Goal: Information Seeking & Learning: Compare options

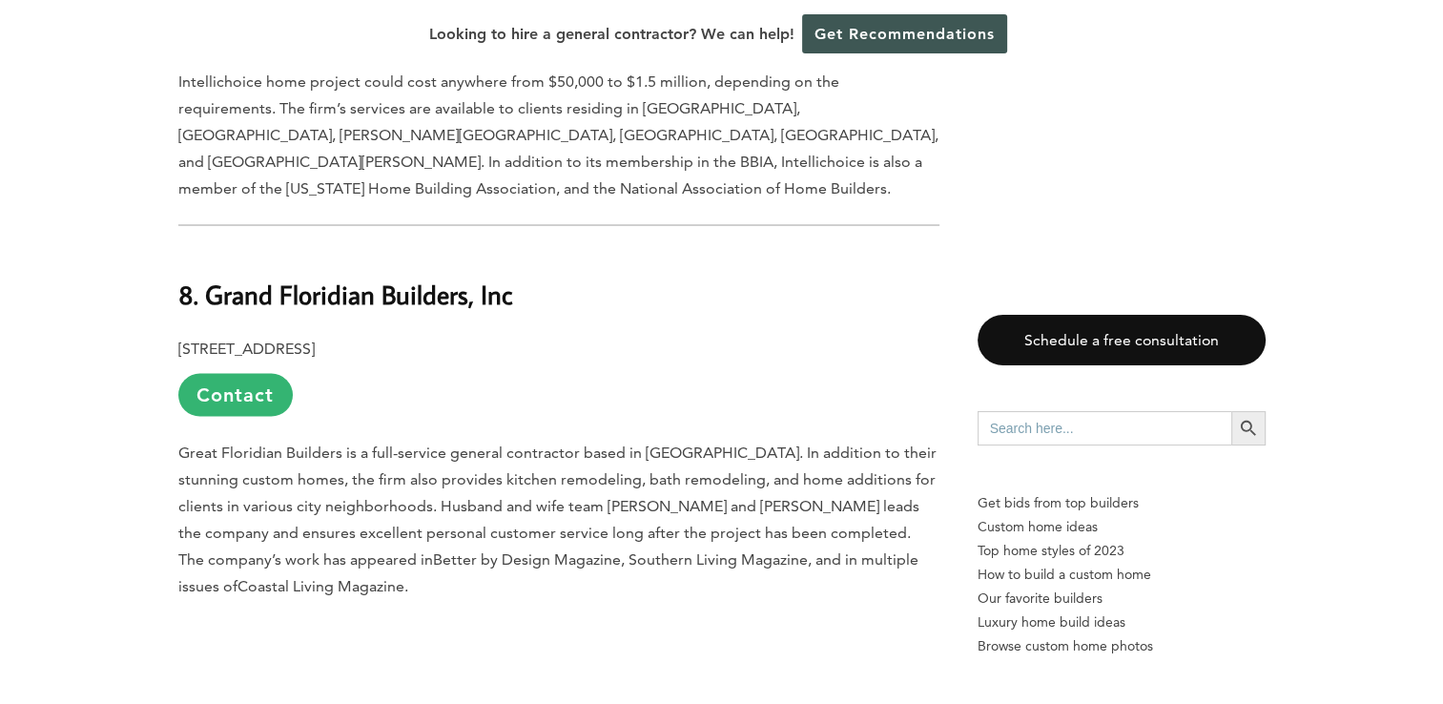
scroll to position [3555, 0]
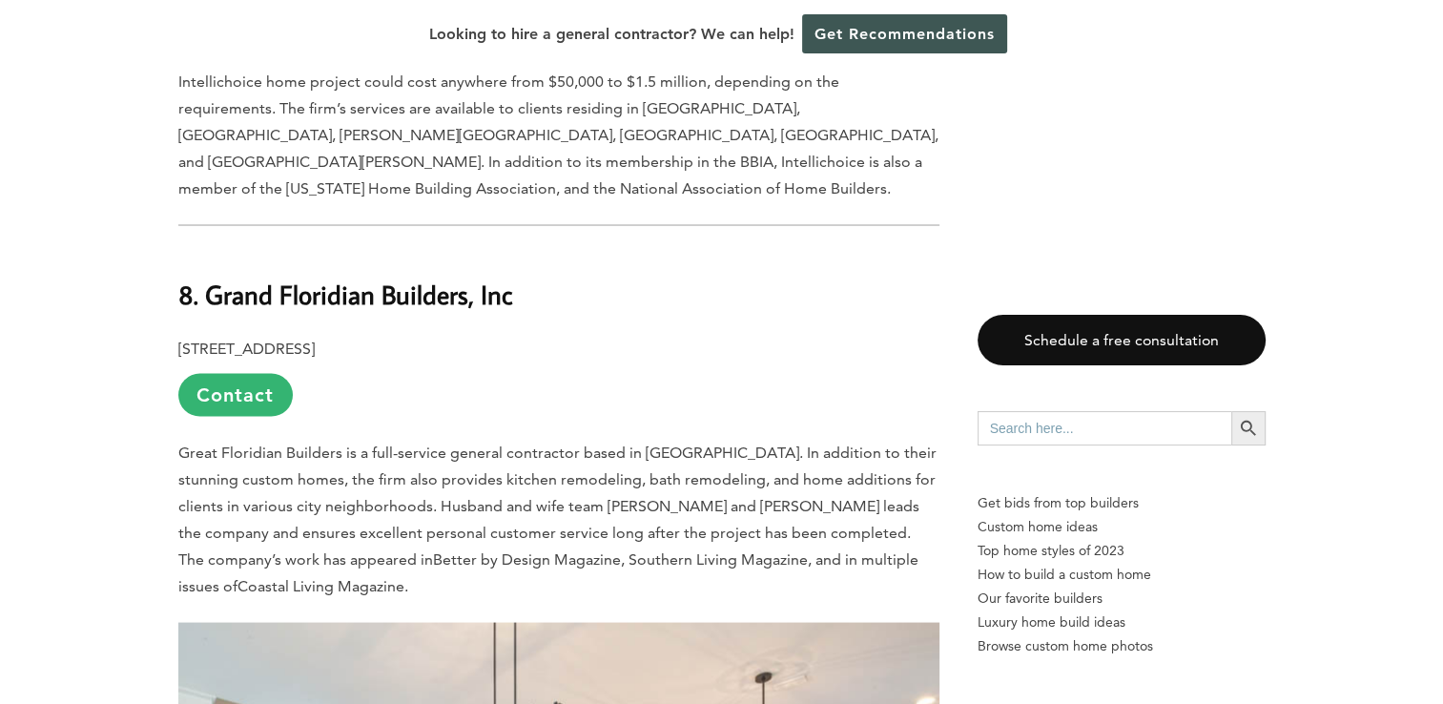
drag, startPoint x: 261, startPoint y: 208, endPoint x: 499, endPoint y: 368, distance: 286.4
click at [261, 373] on link "Contact" at bounding box center [235, 394] width 114 height 43
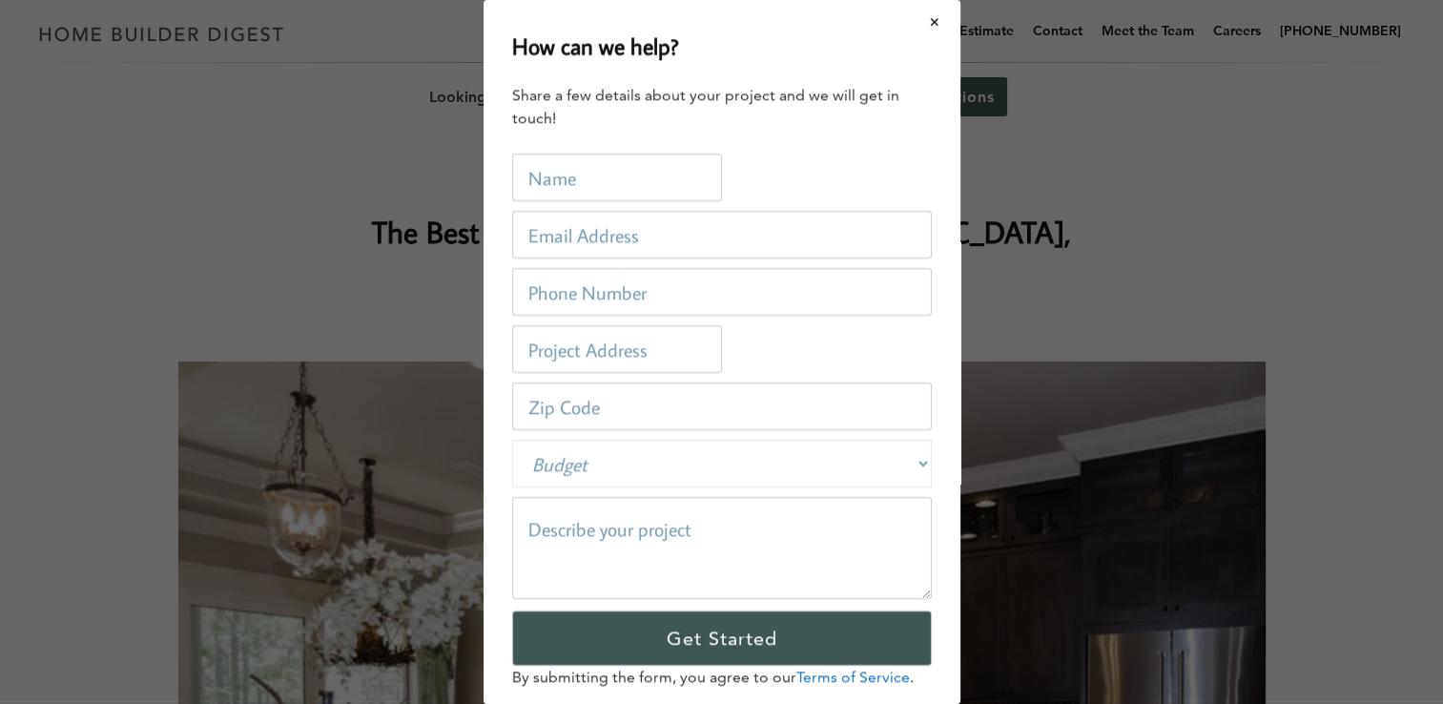
scroll to position [0, 0]
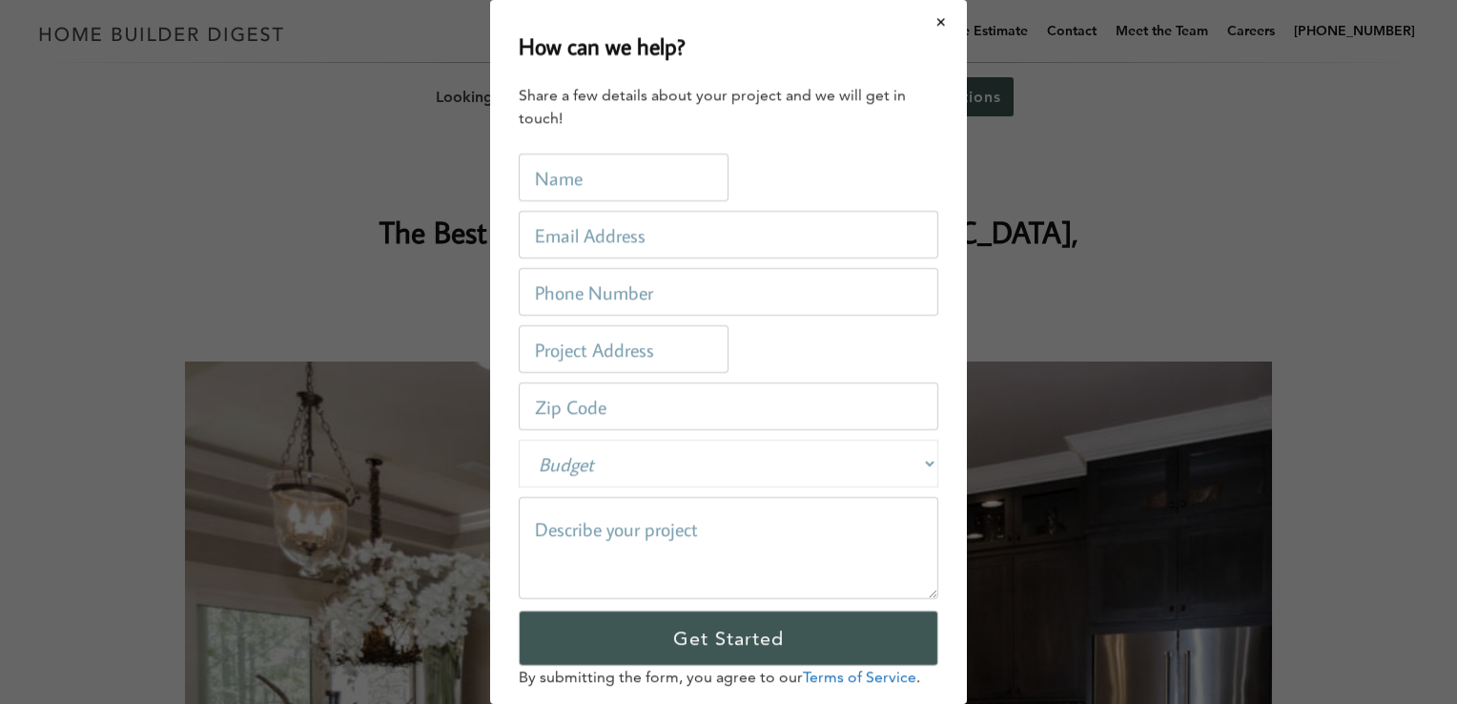
click at [1183, 134] on div "How can we help? Share a few details about your project and we will get in touc…" at bounding box center [728, 352] width 1457 height 704
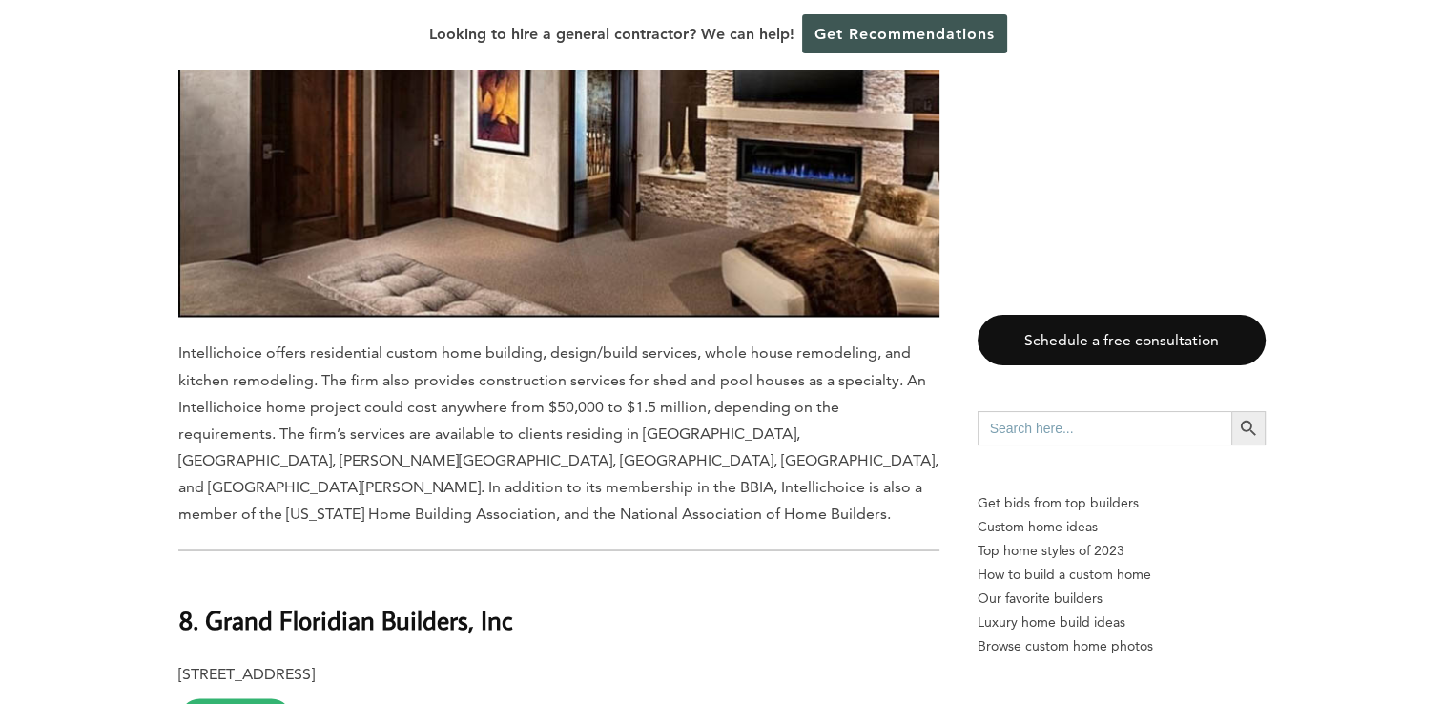
scroll to position [3340, 0]
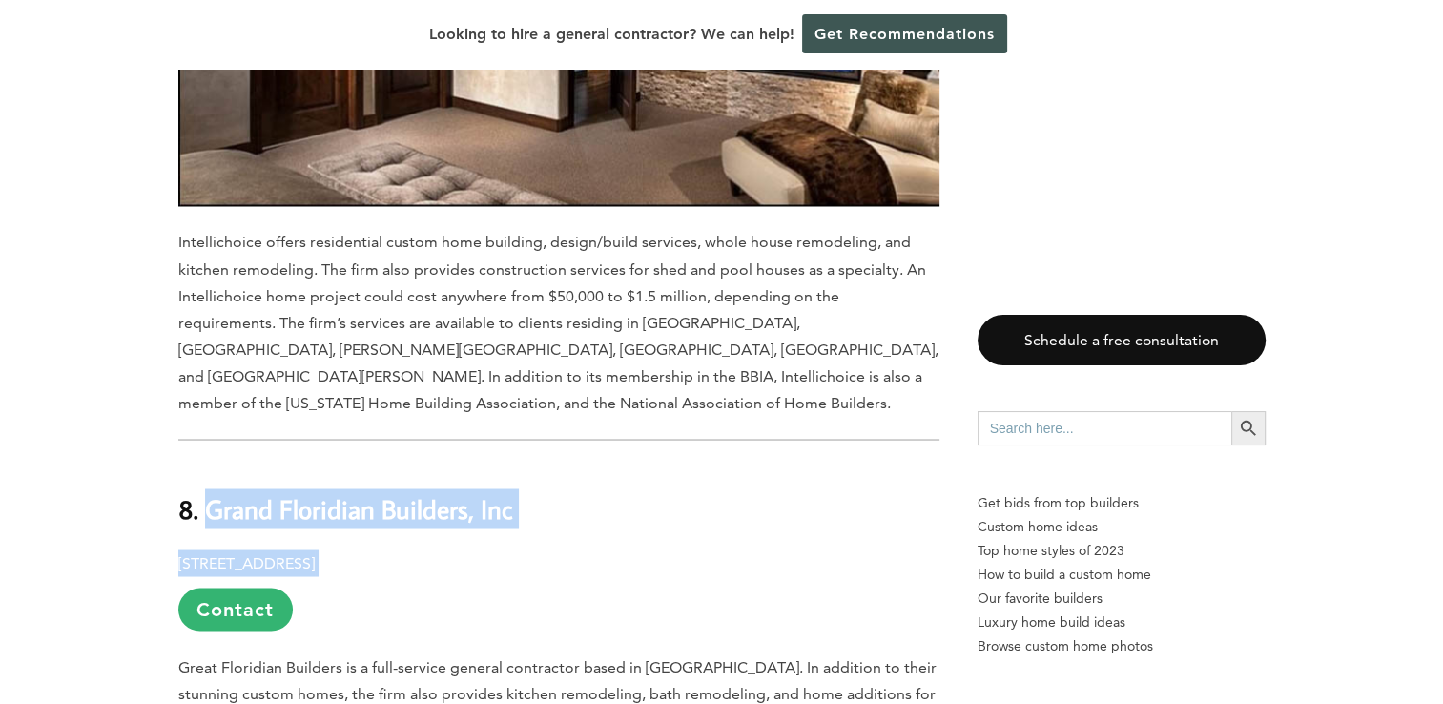
drag, startPoint x: 206, startPoint y: 323, endPoint x: 578, endPoint y: 350, distance: 372.9
copy div "Grand Floridian Builders, Inc [STREET_ADDRESS]"
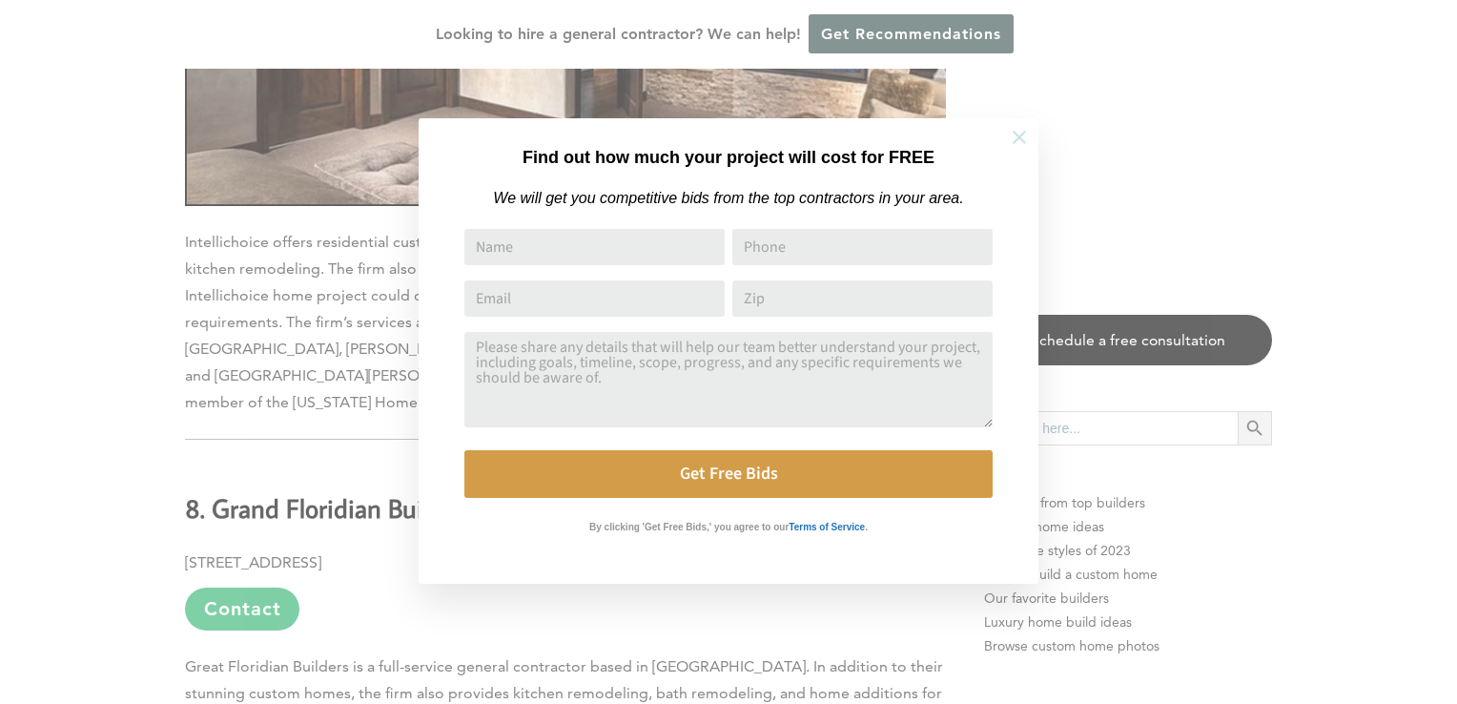
click at [1020, 134] on icon at bounding box center [1019, 137] width 21 height 21
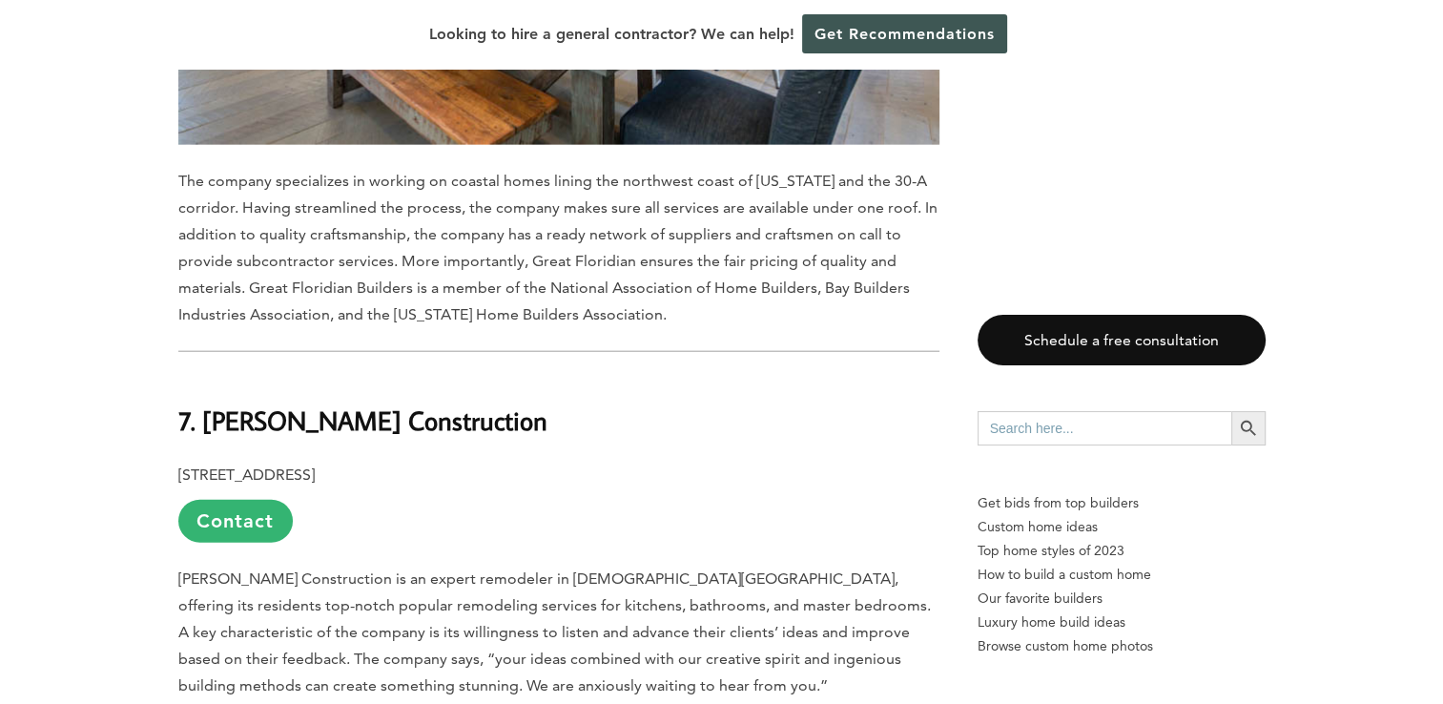
scroll to position [4539, 0]
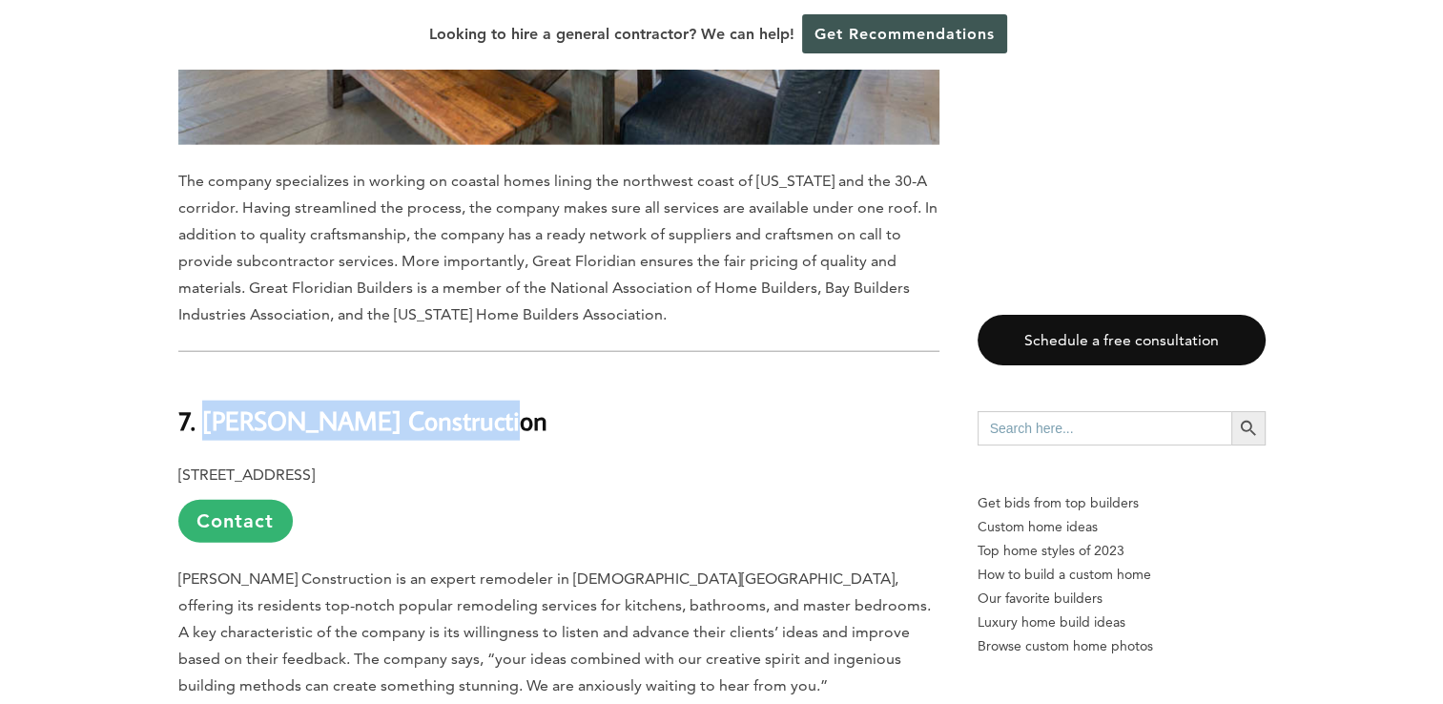
drag, startPoint x: 526, startPoint y: 246, endPoint x: 206, endPoint y: 227, distance: 321.0
click at [206, 375] on h2 "7. [PERSON_NAME] Construction" at bounding box center [558, 408] width 761 height 66
copy b "[PERSON_NAME] Construction"
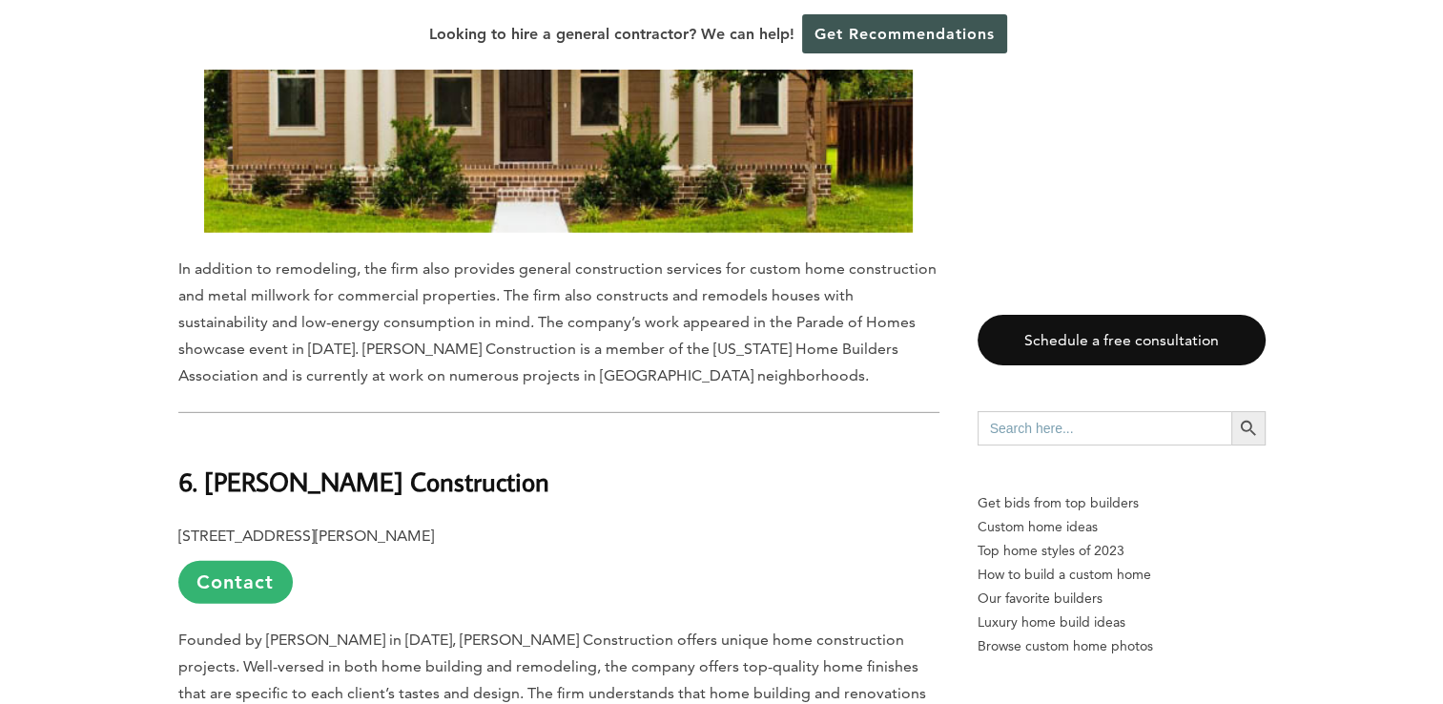
scroll to position [5634, 0]
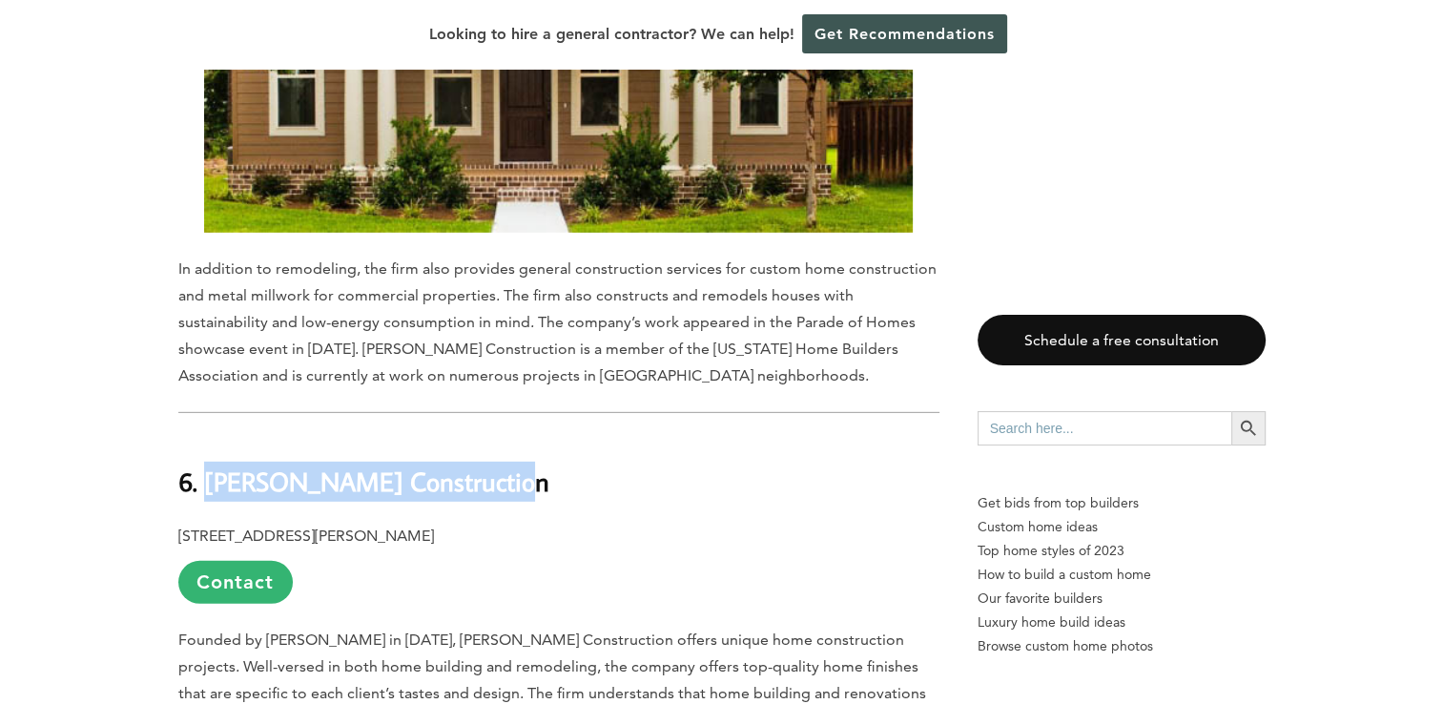
drag, startPoint x: 201, startPoint y: 304, endPoint x: 565, endPoint y: 309, distance: 363.4
click at [565, 436] on h2 "6. [PERSON_NAME] Construction" at bounding box center [558, 469] width 761 height 66
copy b "[PERSON_NAME] Construction"
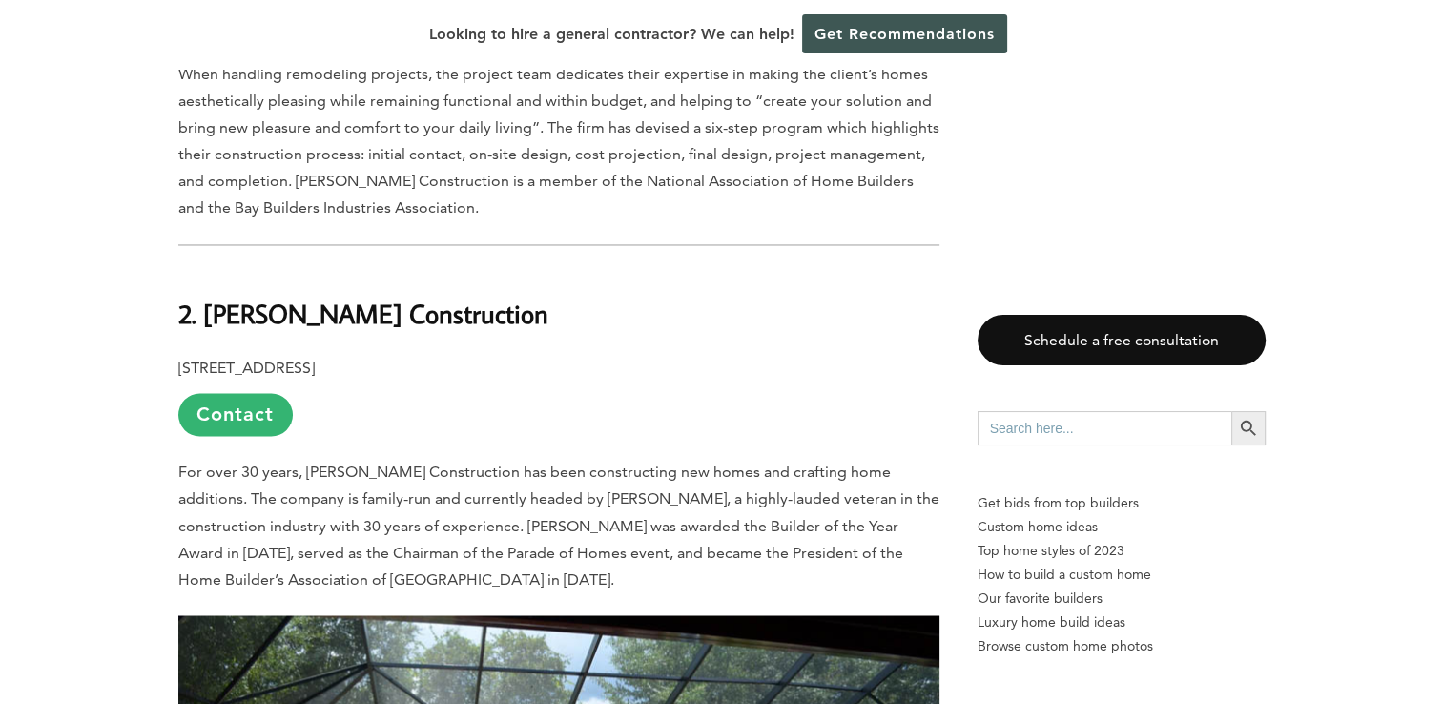
scroll to position [10314, 0]
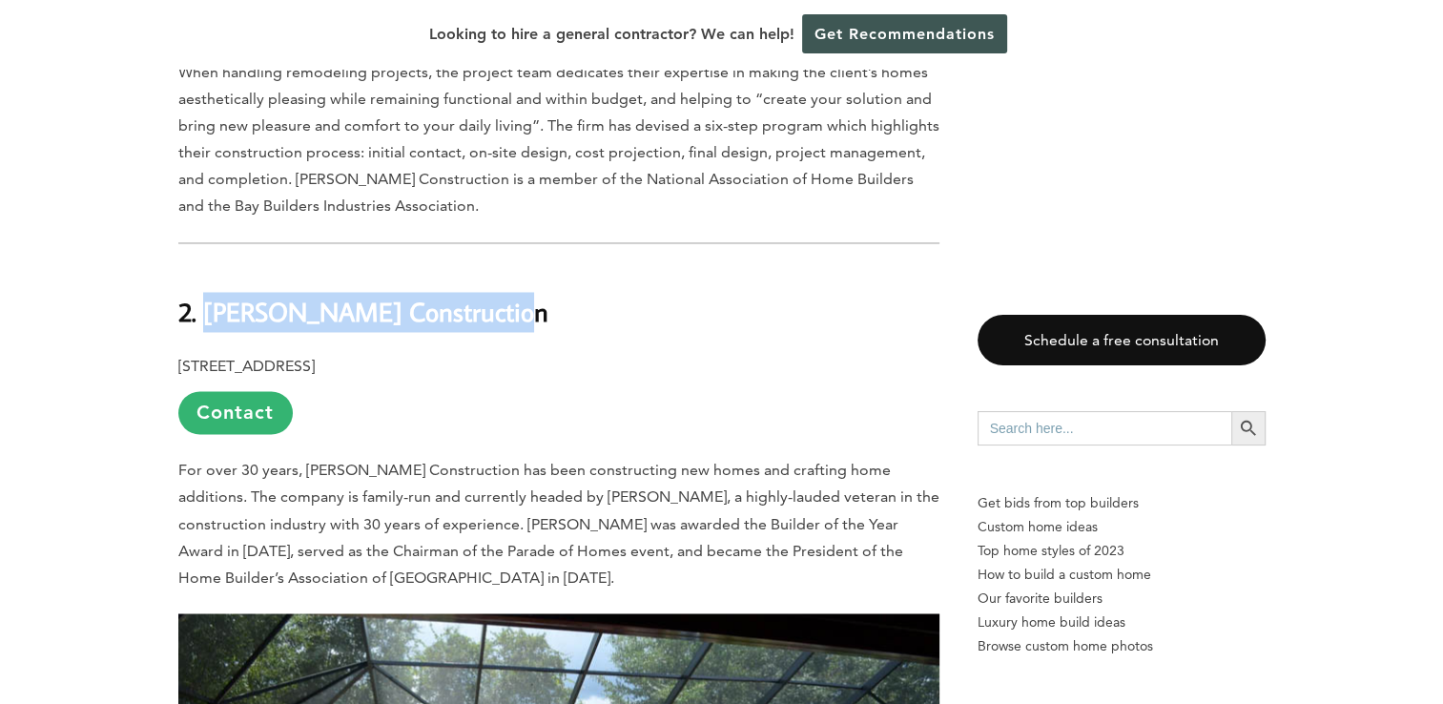
drag, startPoint x: 202, startPoint y: 113, endPoint x: 527, endPoint y: 108, distance: 325.2
click at [527, 266] on h2 "2. [PERSON_NAME] Construction" at bounding box center [558, 299] width 761 height 66
copy b "[PERSON_NAME] Construction"
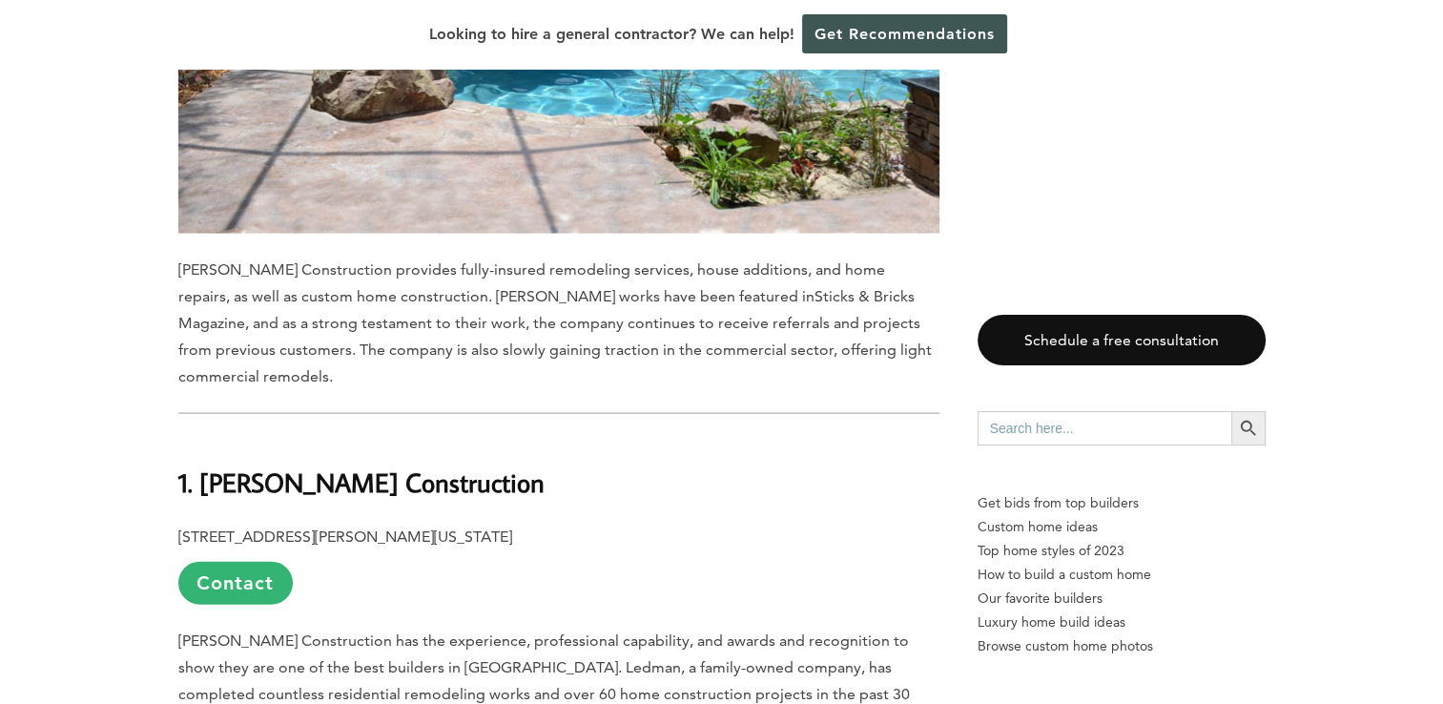
scroll to position [11197, 0]
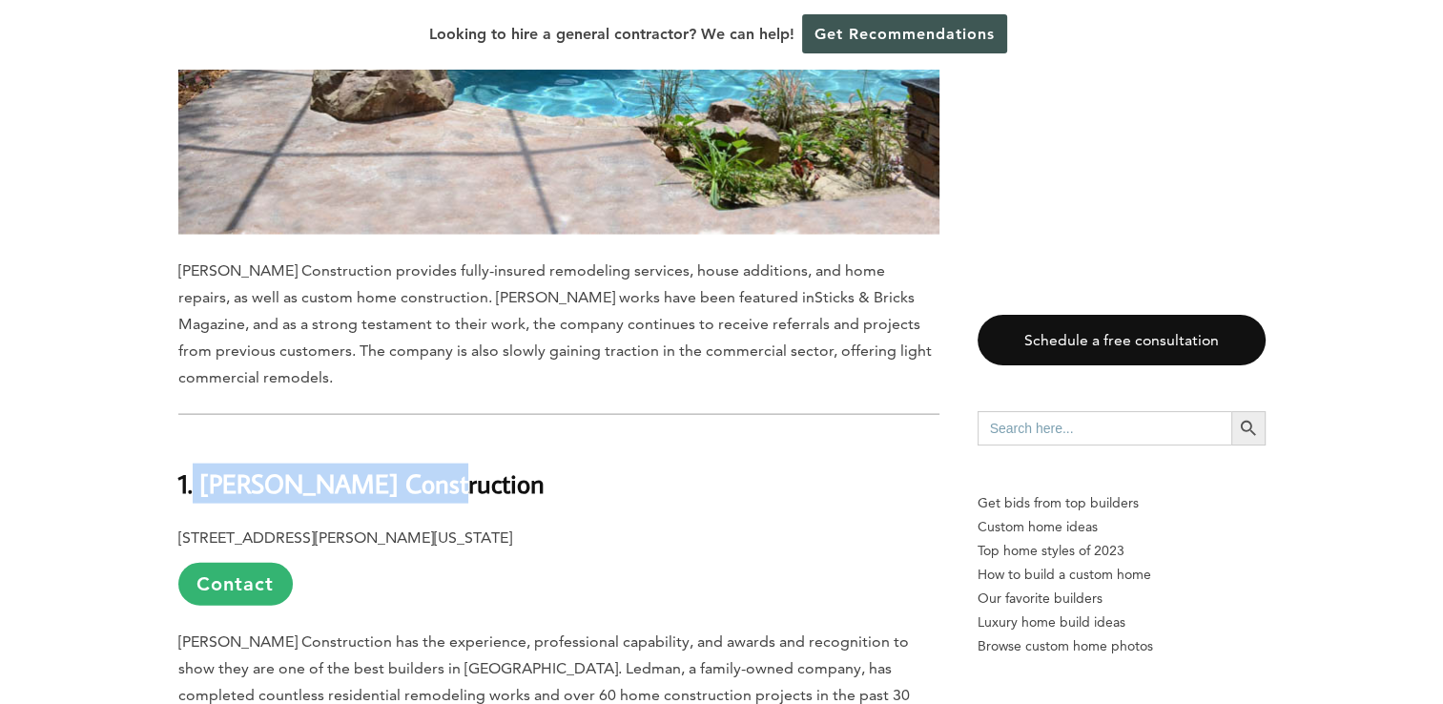
drag, startPoint x: 195, startPoint y: 282, endPoint x: 545, endPoint y: 286, distance: 350.0
click at [545, 438] on h2 "1. [PERSON_NAME] Construction" at bounding box center [558, 471] width 761 height 66
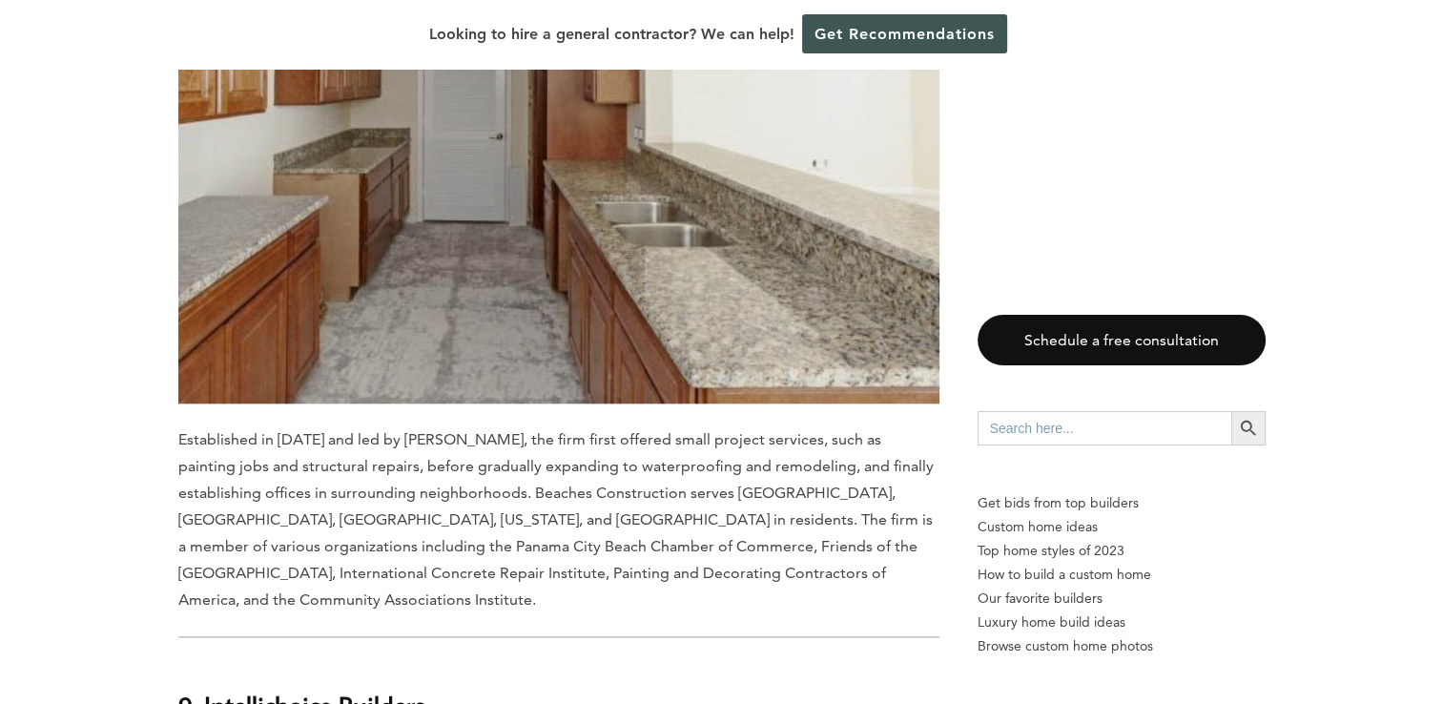
scroll to position [2434, 0]
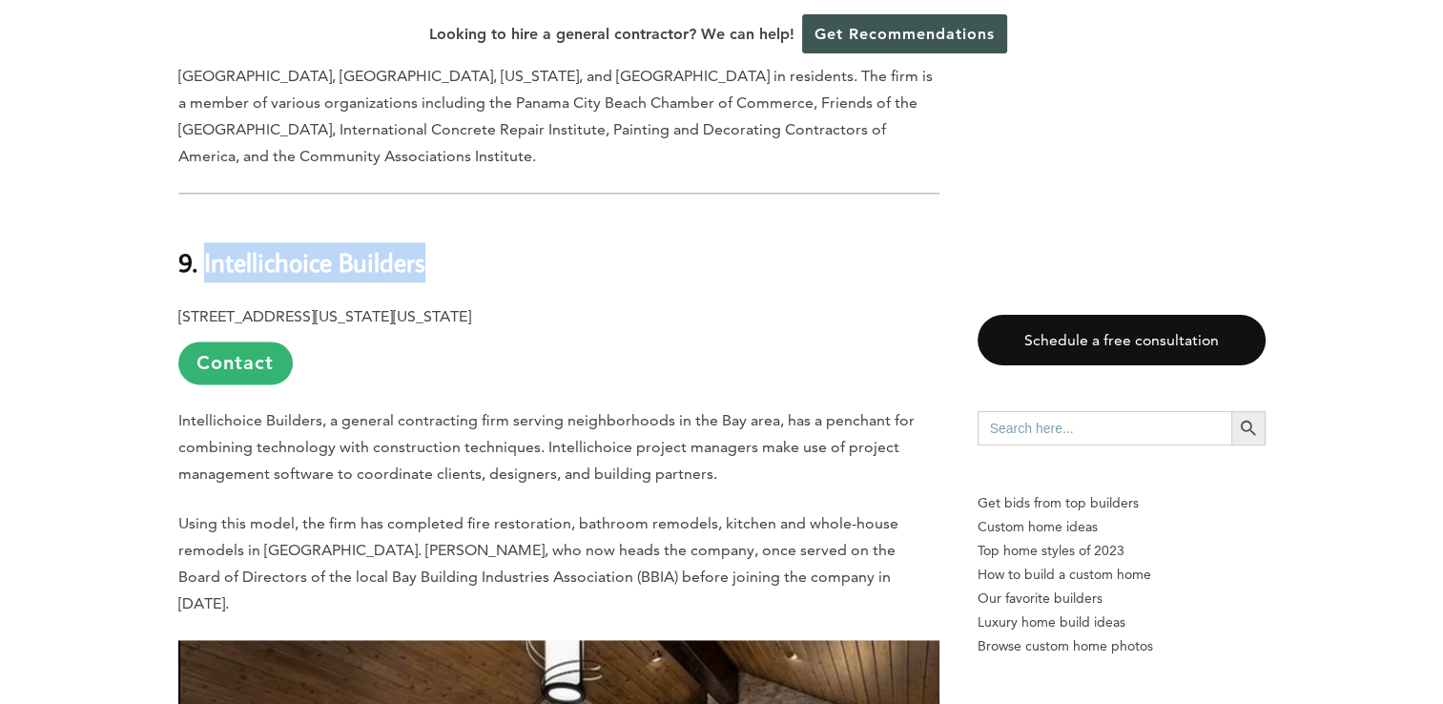
drag, startPoint x: 202, startPoint y: 135, endPoint x: 499, endPoint y: 143, distance: 296.7
click at [499, 216] on h2 "9. Intellichoice Builders" at bounding box center [558, 249] width 761 height 66
copy b "Intellichoice Builders"
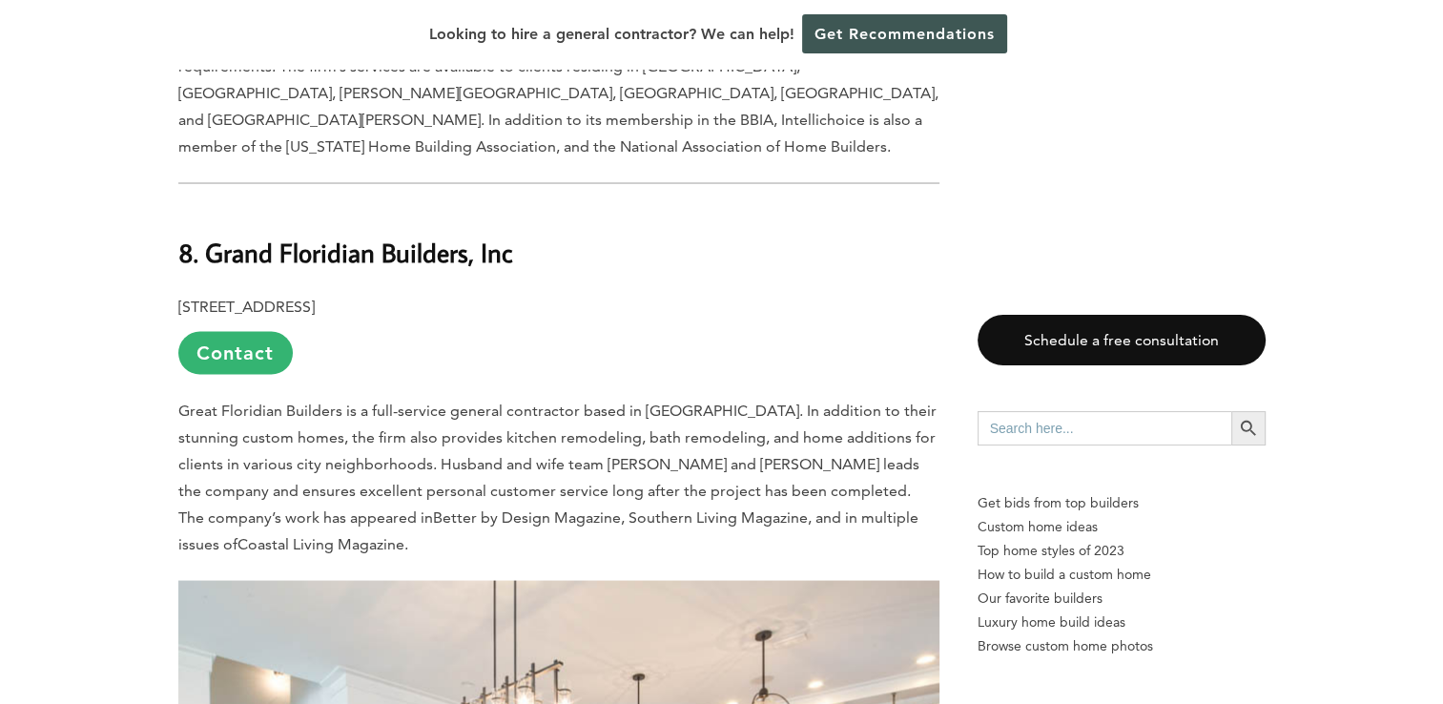
scroll to position [3596, 0]
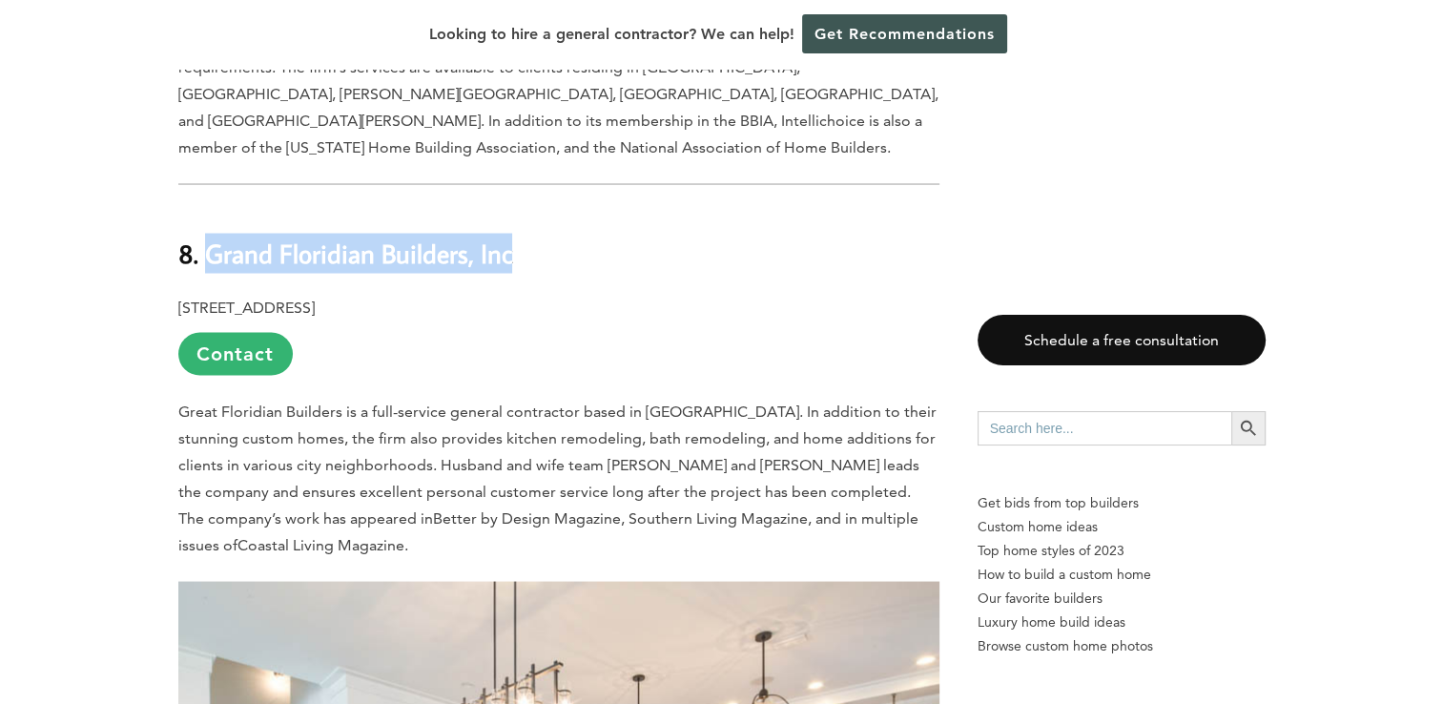
drag, startPoint x: 210, startPoint y: 81, endPoint x: 549, endPoint y: 80, distance: 339.5
click at [549, 207] on h2 "8. Grand Floridian Builders, Inc" at bounding box center [558, 240] width 761 height 66
copy b "Grand Floridian Builders, Inc"
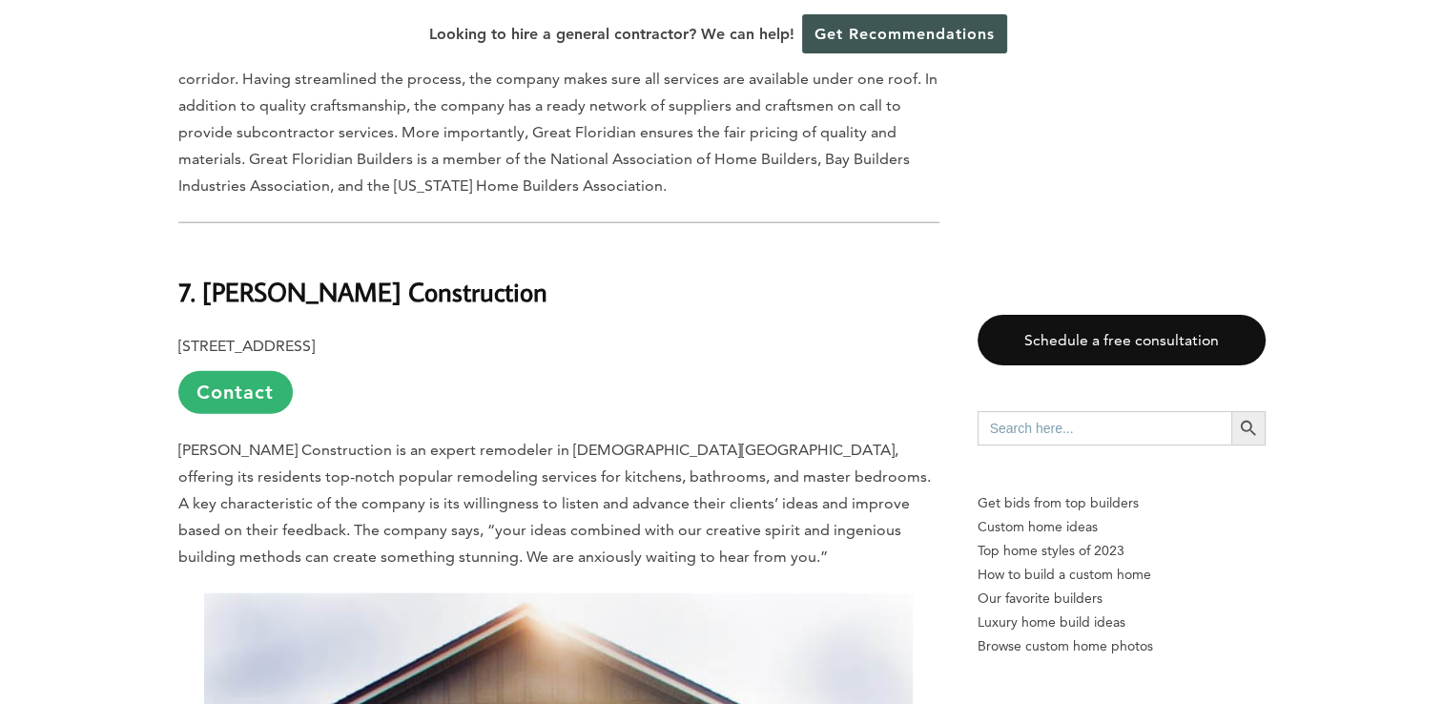
scroll to position [4667, 0]
drag, startPoint x: 200, startPoint y: 121, endPoint x: 294, endPoint y: 111, distance: 94.0
click at [294, 276] on b "7. [PERSON_NAME] Construction" at bounding box center [362, 292] width 369 height 33
drag, startPoint x: 294, startPoint y: 111, endPoint x: 397, endPoint y: 105, distance: 103.1
click at [392, 276] on b "7. [PERSON_NAME] Construction" at bounding box center [362, 292] width 369 height 33
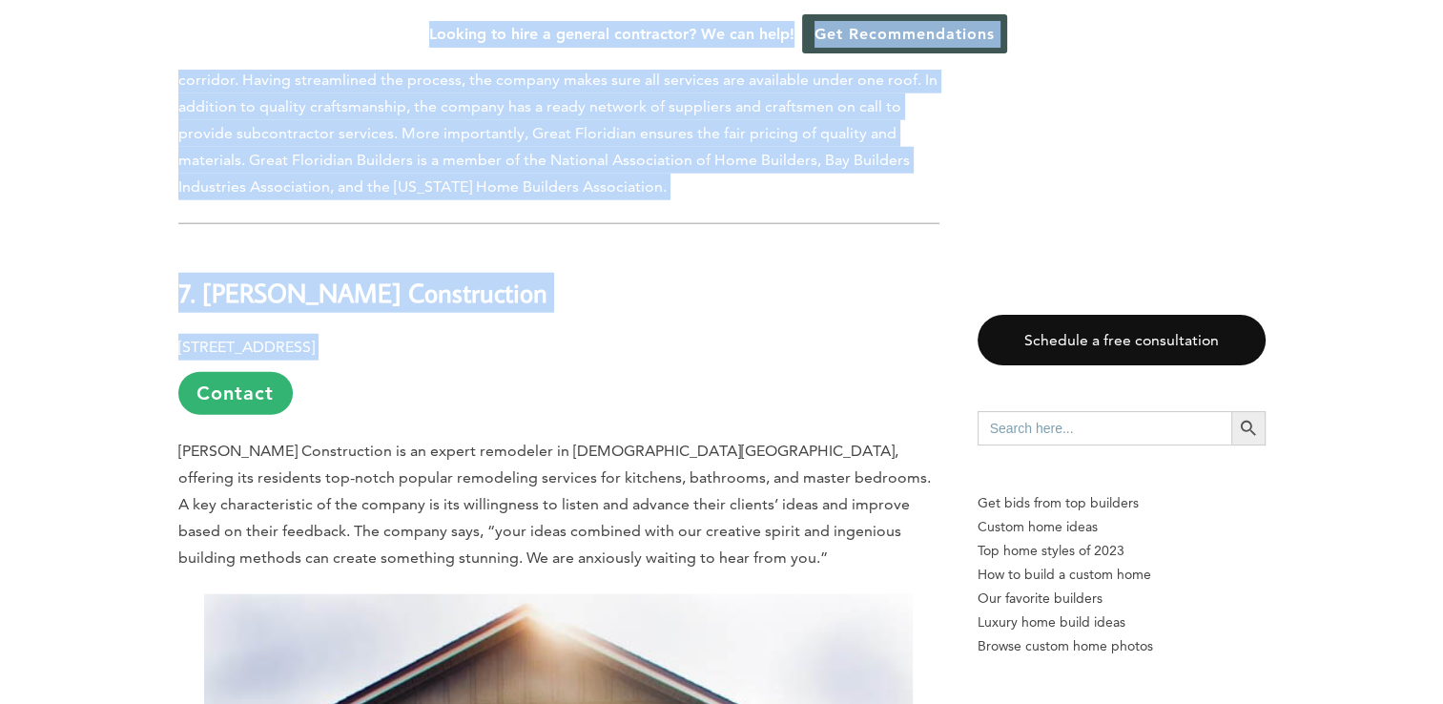
drag, startPoint x: 578, startPoint y: 137, endPoint x: 197, endPoint y: 67, distance: 387.0
drag, startPoint x: 197, startPoint y: 67, endPoint x: 364, endPoint y: 139, distance: 181.9
click at [547, 247] on h2 "7. [PERSON_NAME] Construction" at bounding box center [558, 280] width 761 height 66
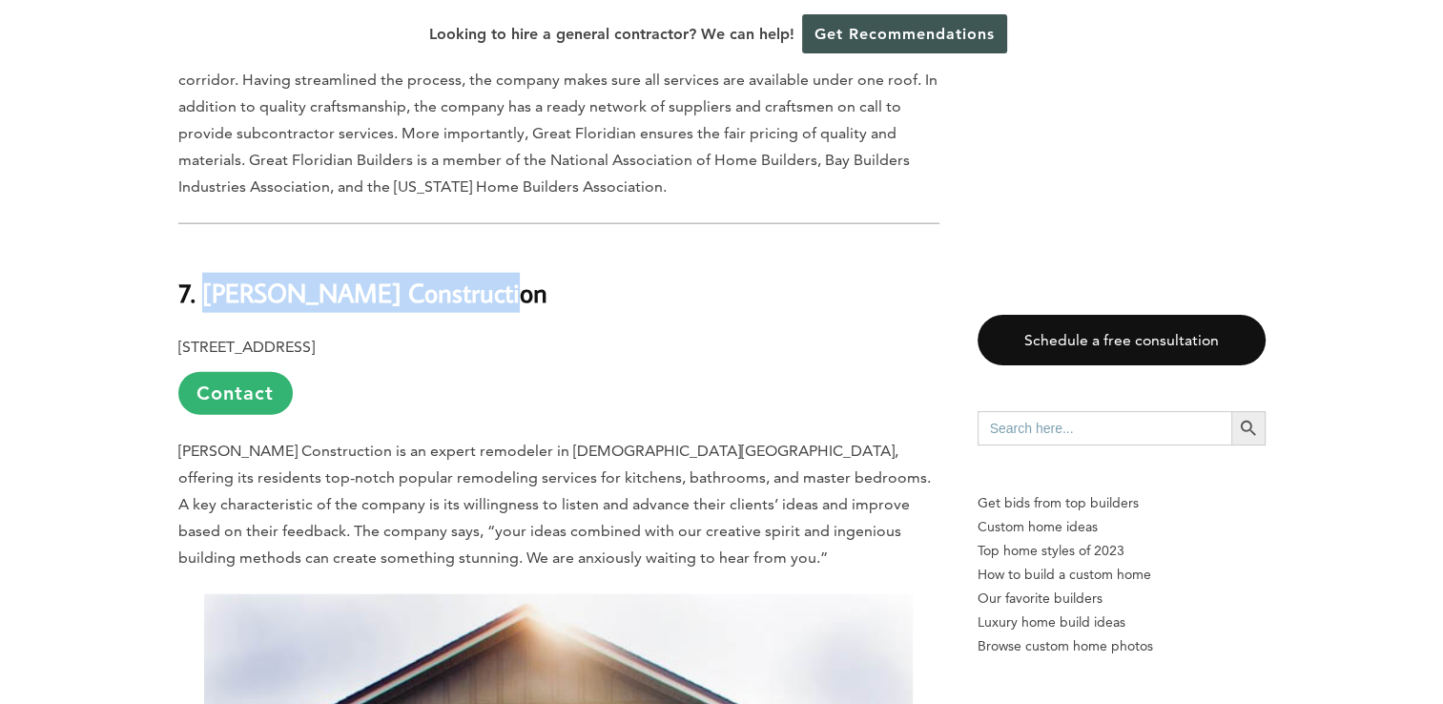
drag, startPoint x: 535, startPoint y: 115, endPoint x: 201, endPoint y: 120, distance: 333.8
click at [201, 247] on h2 "7. [PERSON_NAME] Construction" at bounding box center [558, 280] width 761 height 66
copy b "[PERSON_NAME] Construction"
